Goal: Download file/media

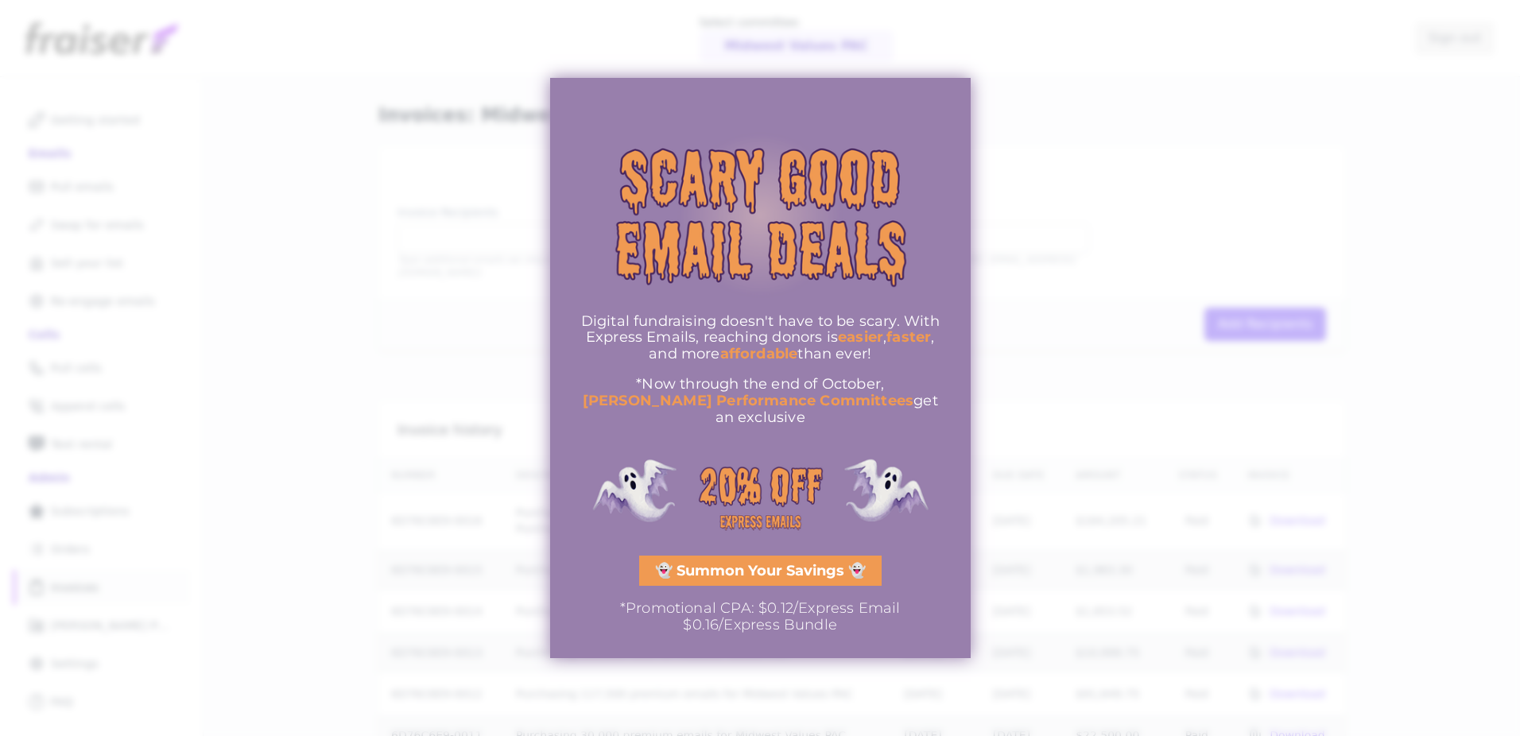
drag, startPoint x: 1134, startPoint y: 91, endPoint x: 1061, endPoint y: 85, distance: 73.3
click at [1132, 94] on div at bounding box center [760, 368] width 1520 height 736
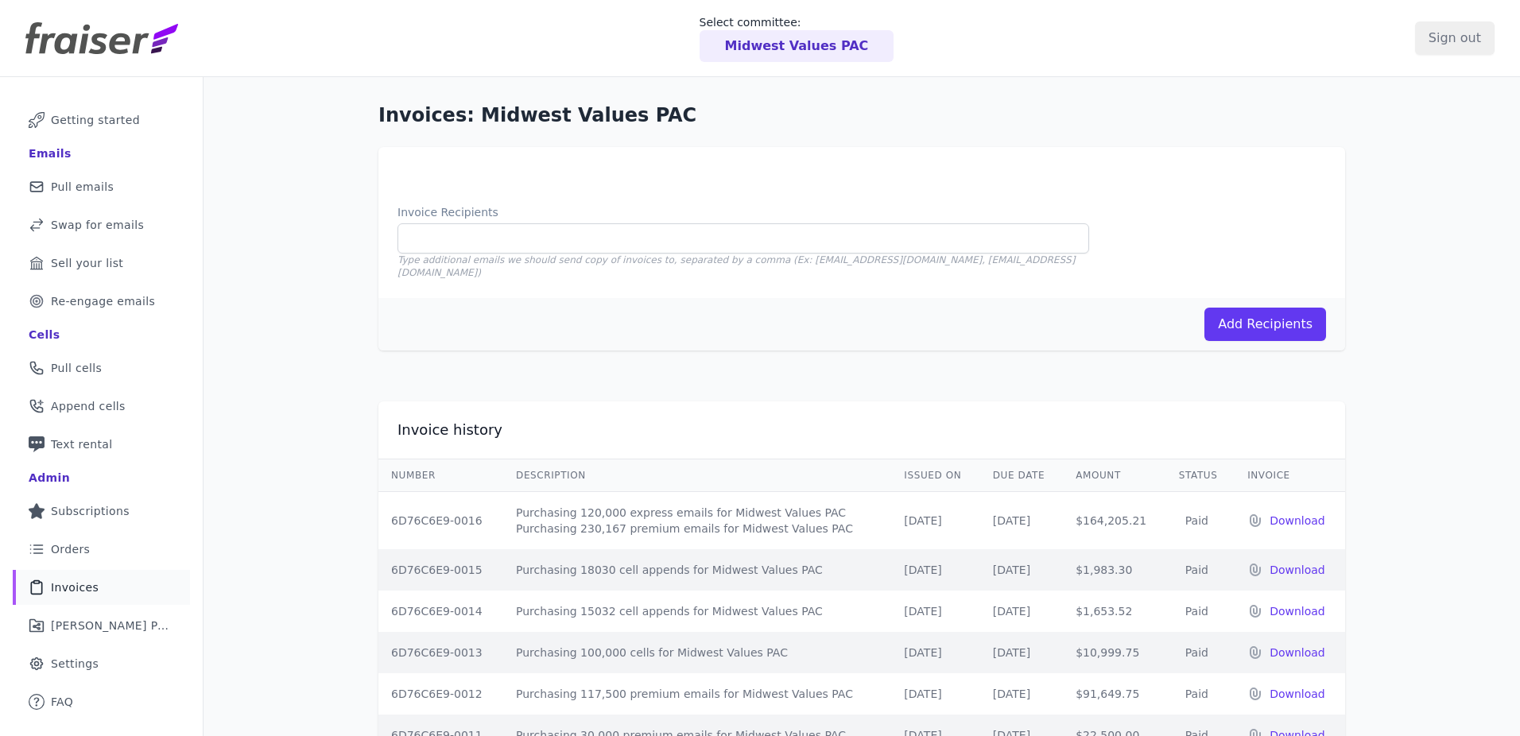
click at [77, 35] on img at bounding box center [101, 38] width 153 height 32
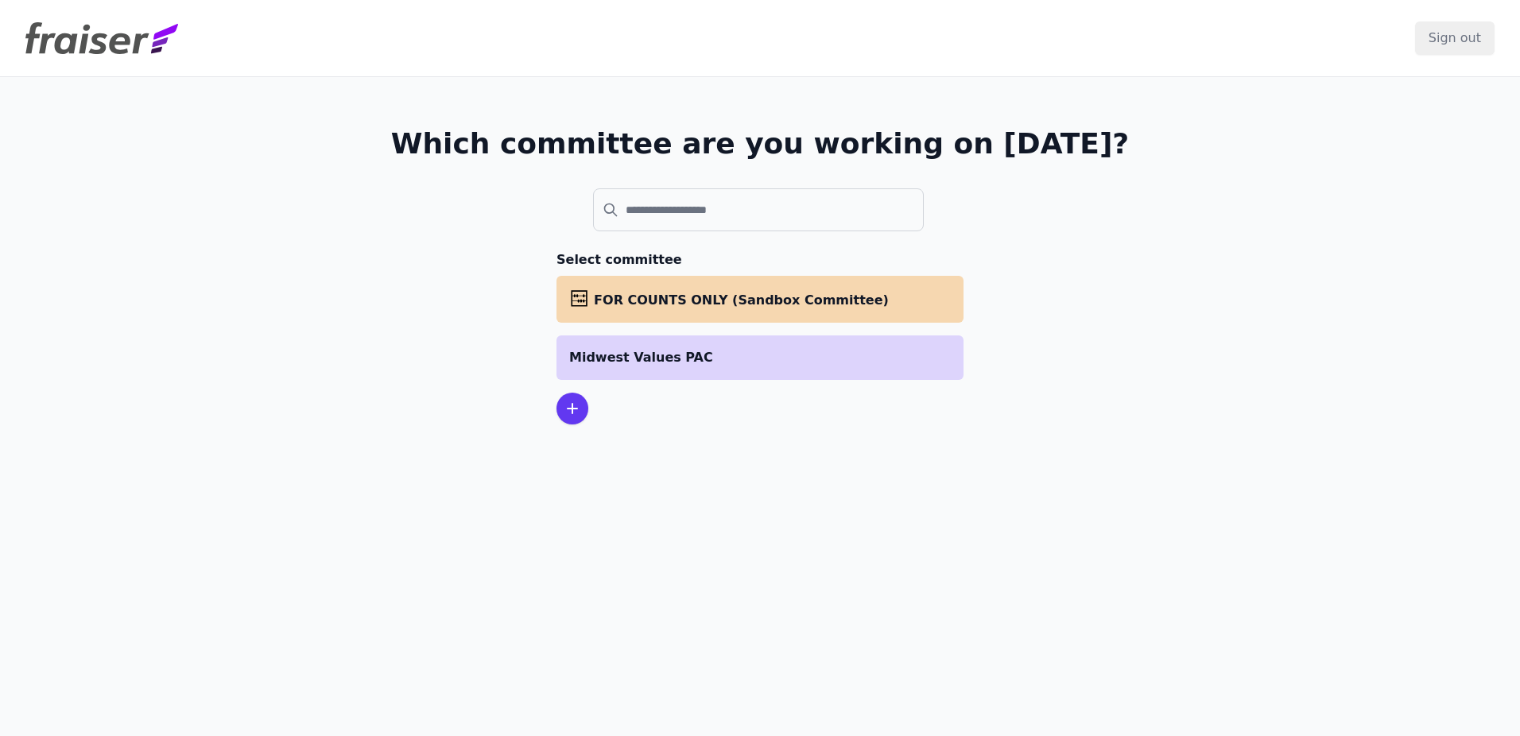
click at [778, 354] on p "Midwest Values PAC" at bounding box center [759, 357] width 381 height 19
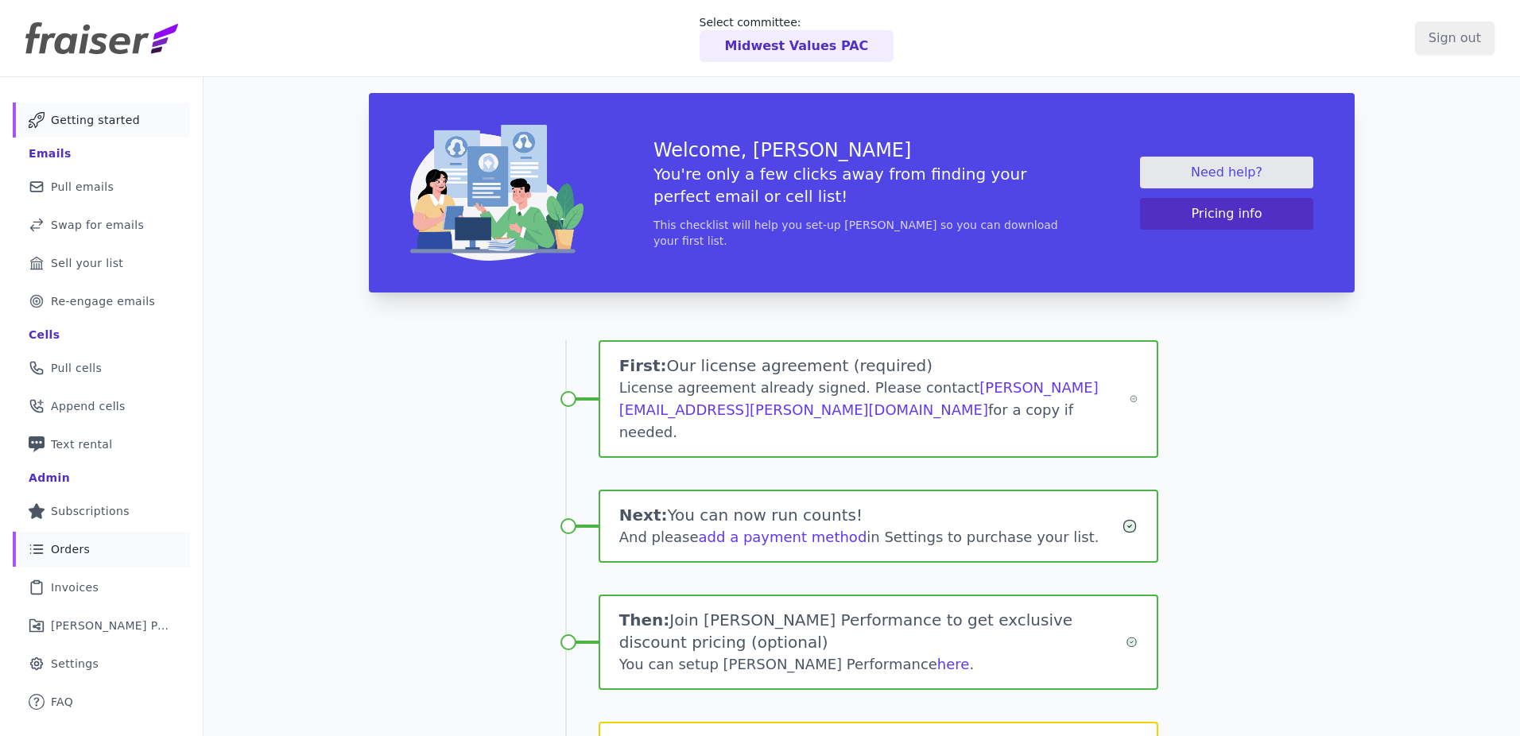
click at [129, 553] on link "List Icon Outline of bulleted list Orders" at bounding box center [101, 549] width 177 height 35
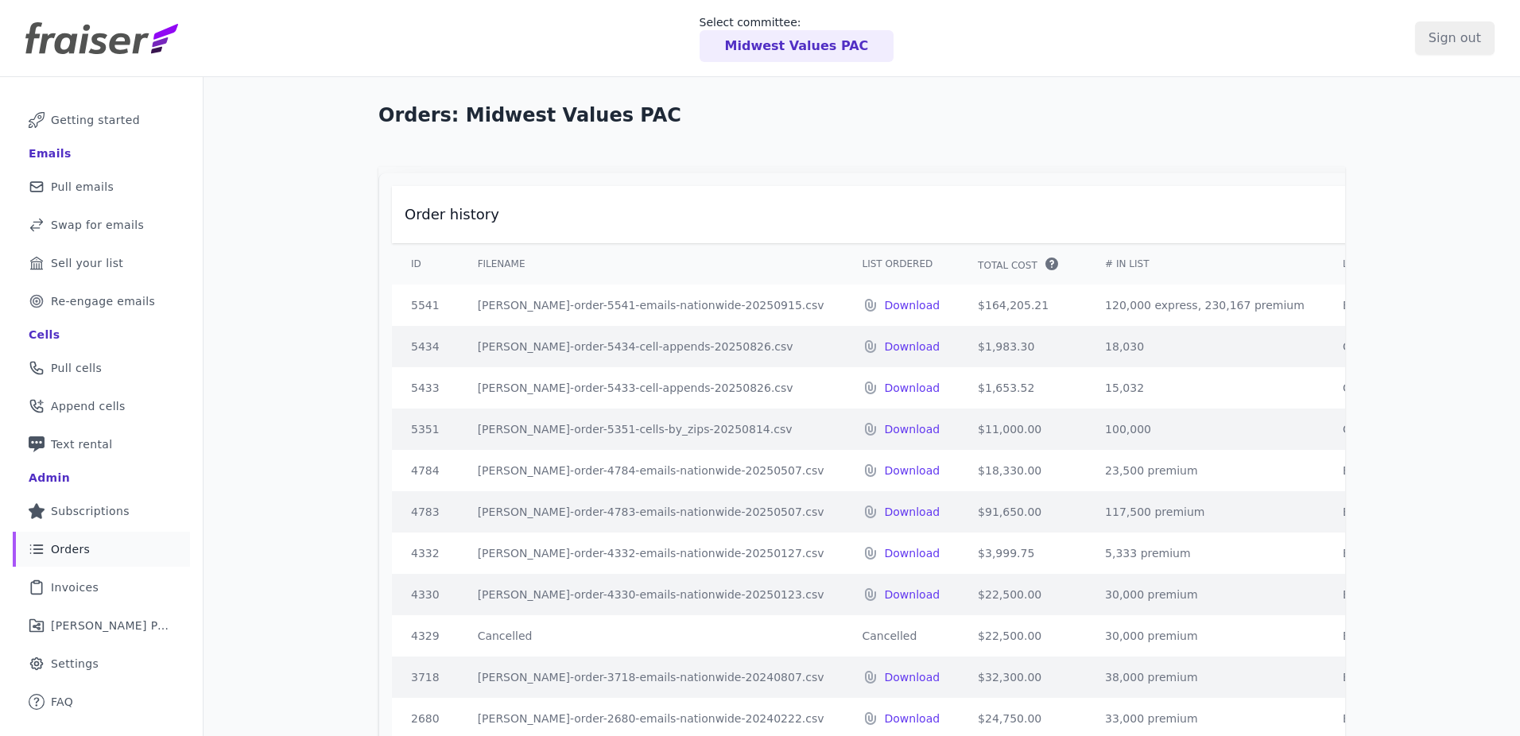
click at [1419, 246] on div "Orders: Midwest Values PAC Order history ID Filename List Ordered Total Cost" at bounding box center [861, 472] width 1316 height 790
click at [885, 437] on p "Download" at bounding box center [913, 429] width 56 height 16
click at [1433, 260] on div "Orders: Midwest Values PAC Order history ID Filename List Ordered Total Cost" at bounding box center [861, 472] width 1316 height 790
click at [885, 396] on p "Download" at bounding box center [913, 388] width 56 height 16
click at [885, 354] on p "Download" at bounding box center [913, 347] width 56 height 16
